Goal: Task Accomplishment & Management: Complete application form

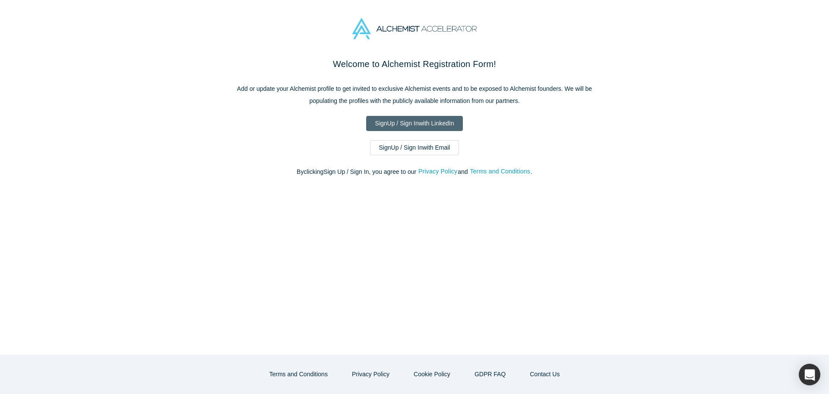
click at [410, 121] on link "Sign Up / Sign In with LinkedIn" at bounding box center [414, 123] width 97 height 15
